Goal: Task Accomplishment & Management: Manage account settings

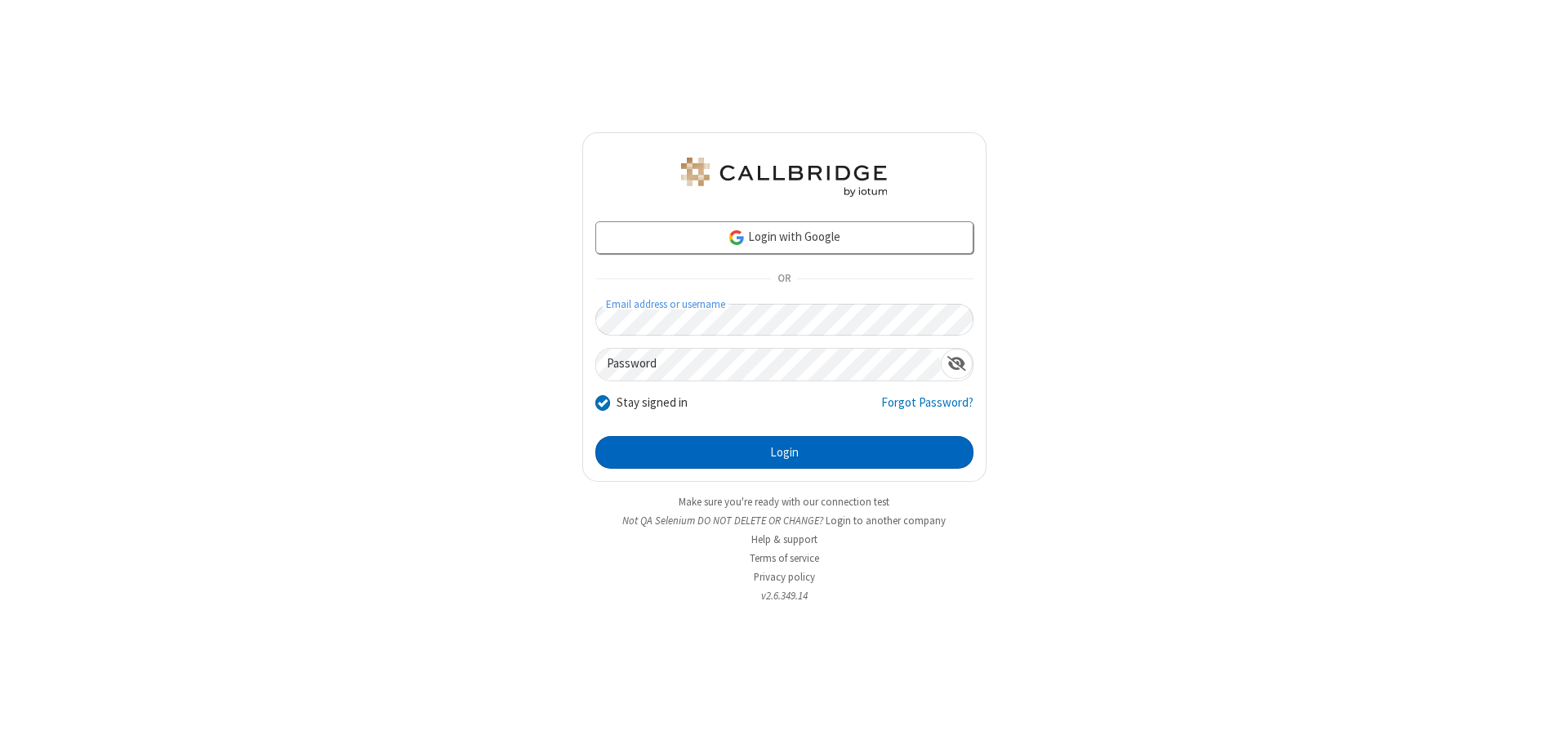
click at [784, 452] on button "Login" at bounding box center [784, 452] width 378 height 33
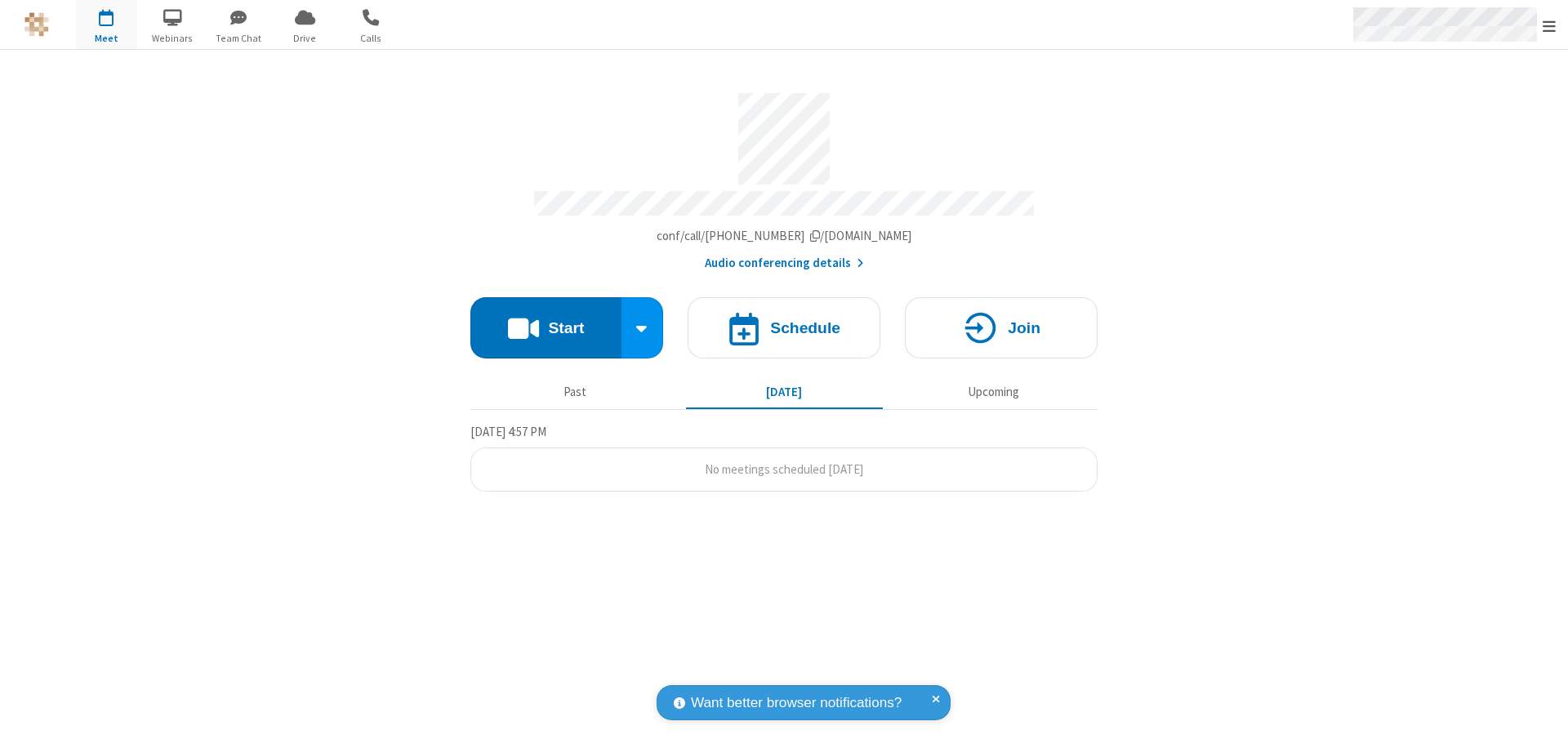
click at [1549, 25] on span "Open menu" at bounding box center [1549, 25] width 13 height 17
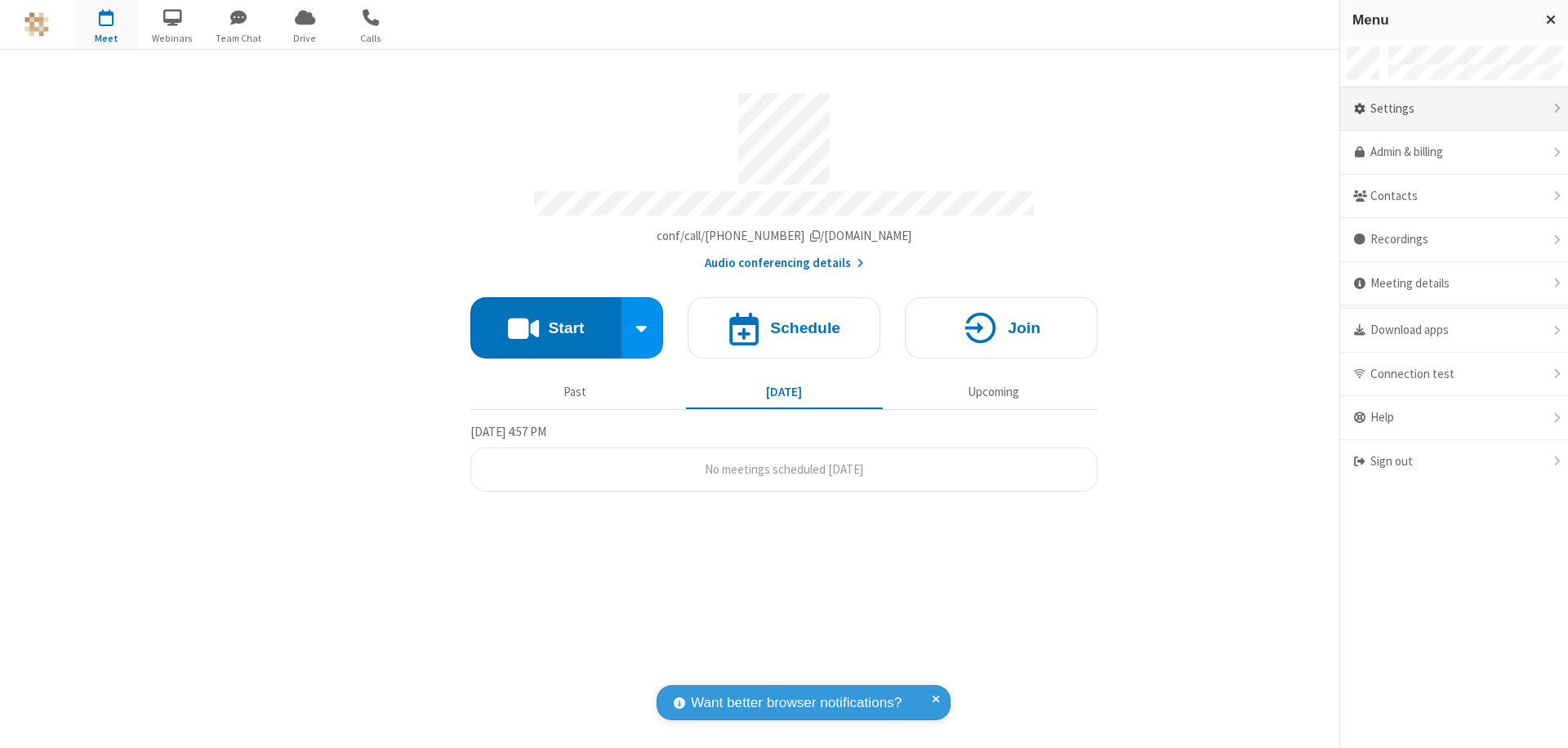
click at [1454, 108] on div "Settings" at bounding box center [1454, 109] width 228 height 44
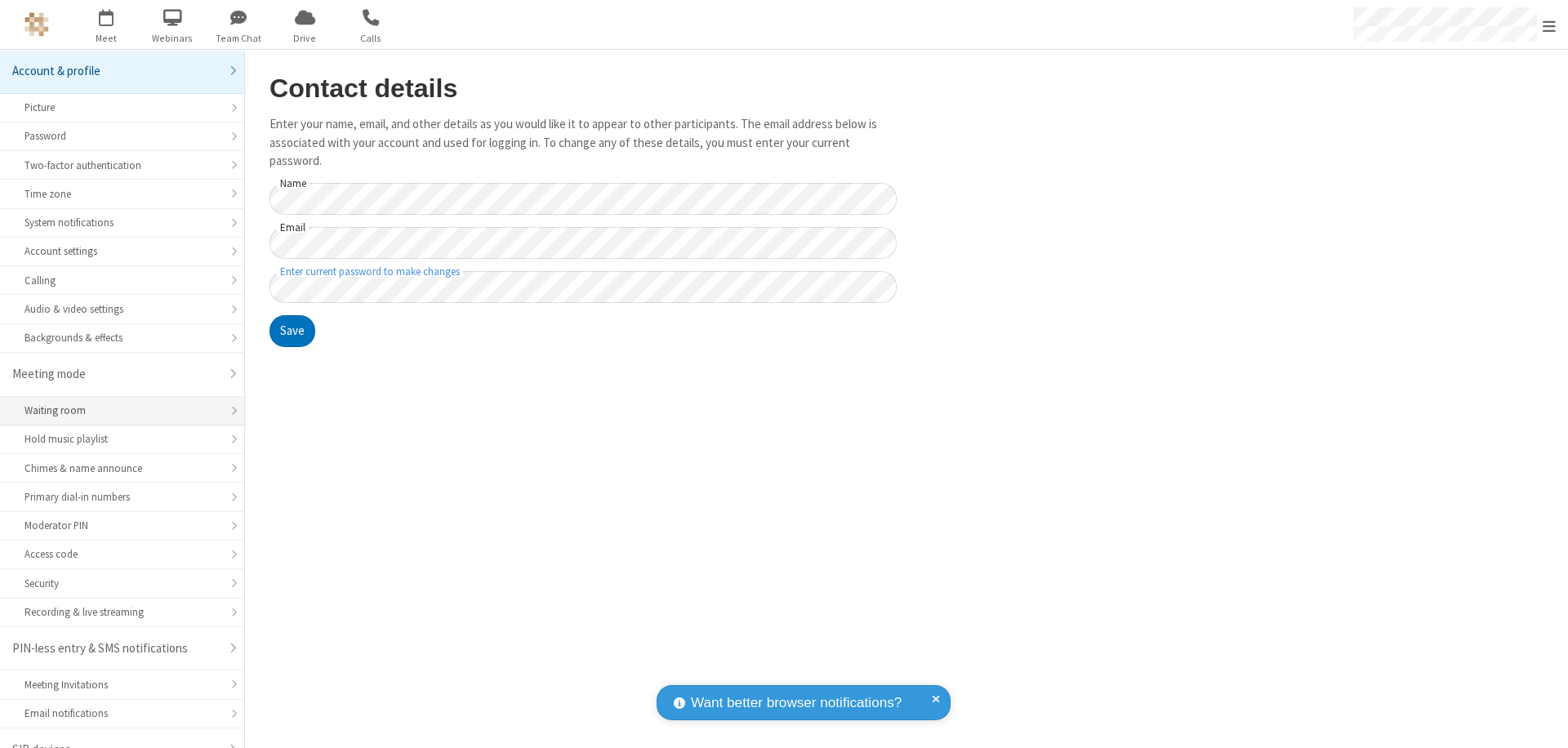
click at [116, 402] on div "Waiting room" at bounding box center [122, 410] width 195 height 16
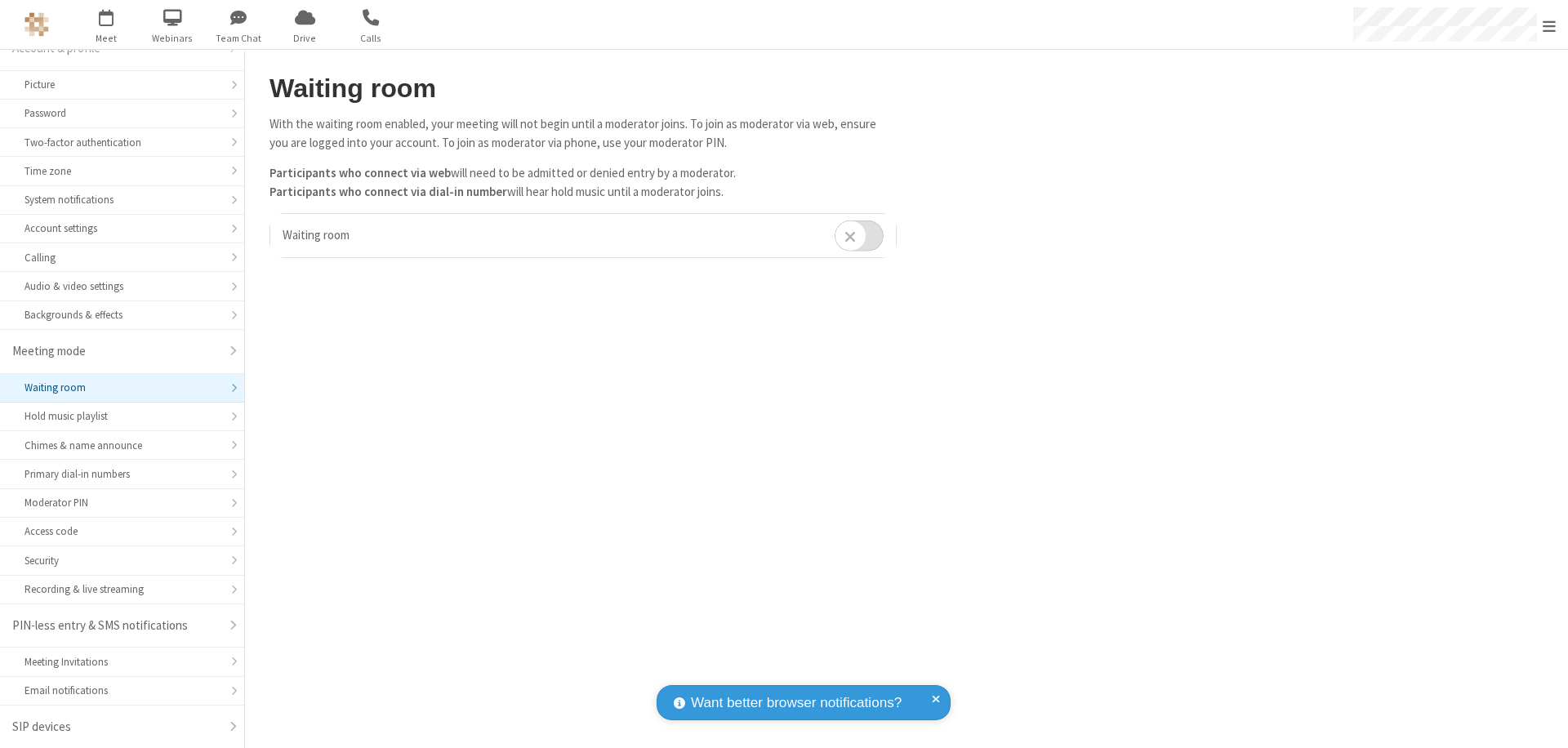
click at [860, 235] on input "checkbox" at bounding box center [859, 235] width 49 height 32
checkbox input "true"
click at [1549, 24] on span "Open menu" at bounding box center [1549, 25] width 13 height 17
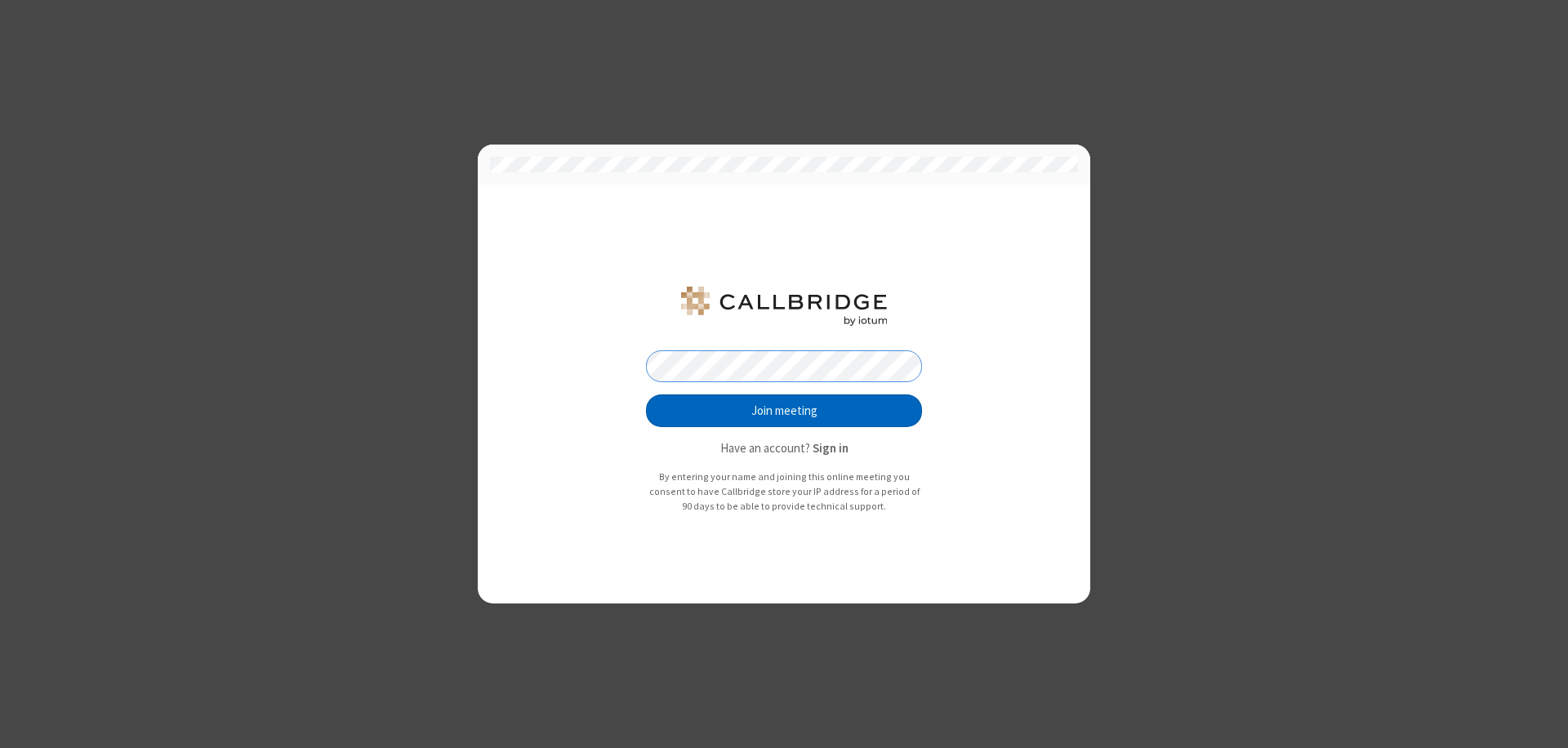
click at [784, 410] on button "Join meeting" at bounding box center [784, 411] width 276 height 33
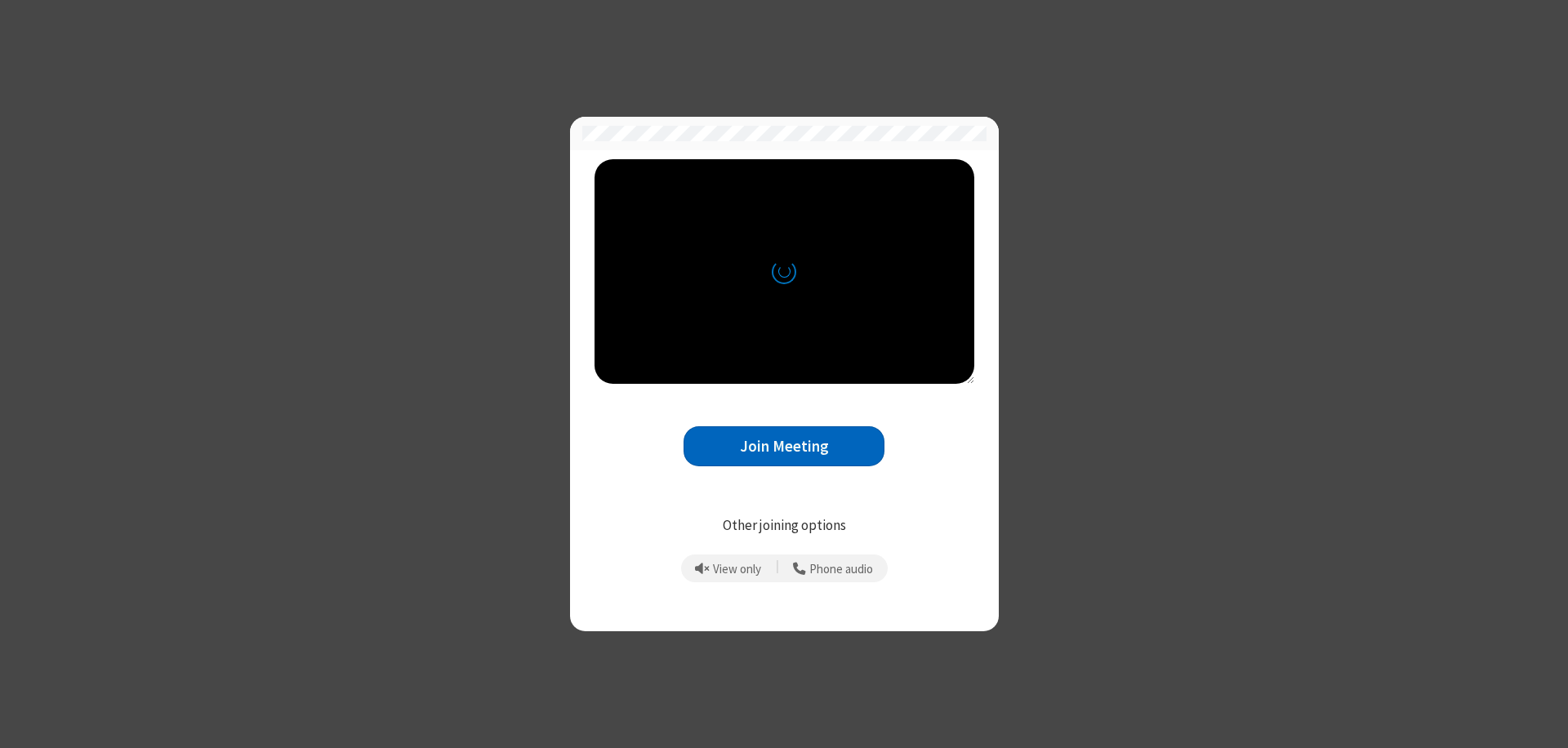
click at [784, 446] on button "Join Meeting" at bounding box center [784, 445] width 201 height 40
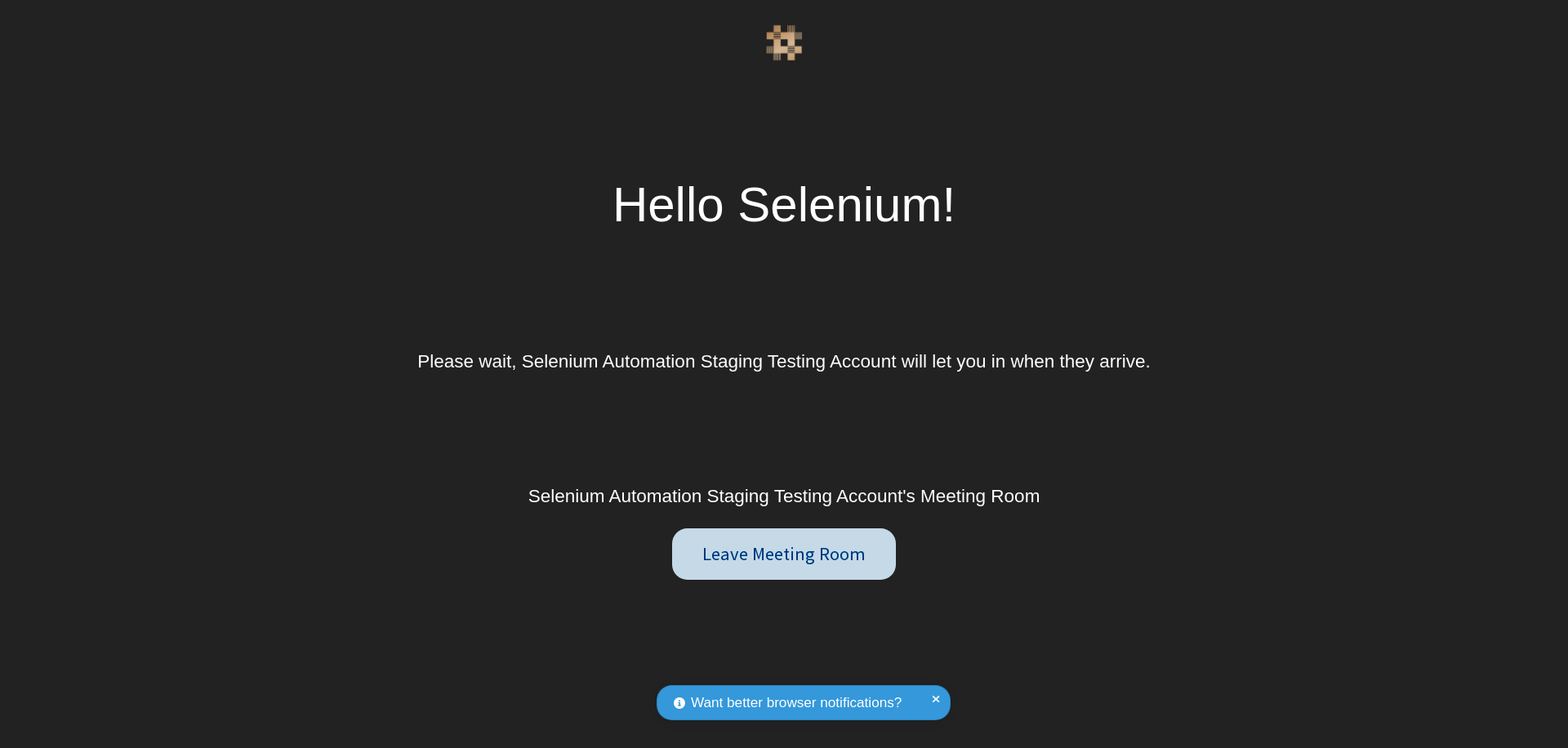
click at [784, 553] on button "Leave Meeting Room" at bounding box center [784, 554] width 223 height 53
